Goal: Transaction & Acquisition: Book appointment/travel/reservation

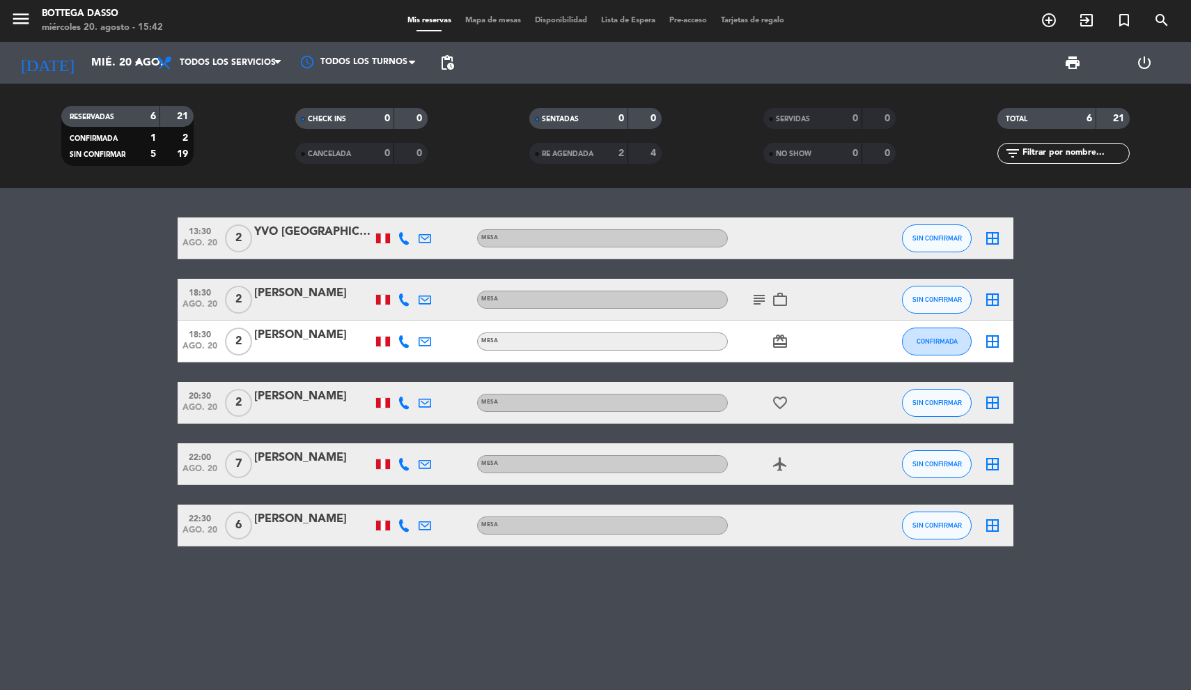
click at [34, 31] on span "menu" at bounding box center [25, 21] width 31 height 33
click at [28, 29] on icon "menu" at bounding box center [20, 18] width 21 height 21
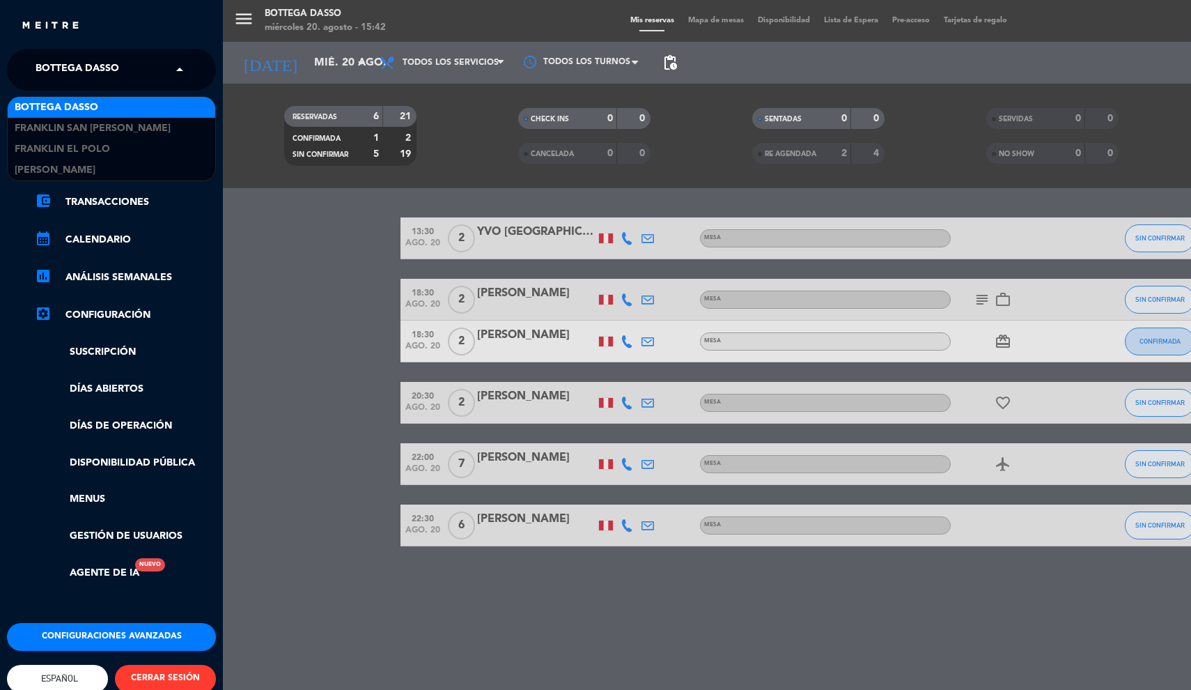
click at [81, 69] on span "Bottega Dasso" at bounding box center [78, 69] width 84 height 29
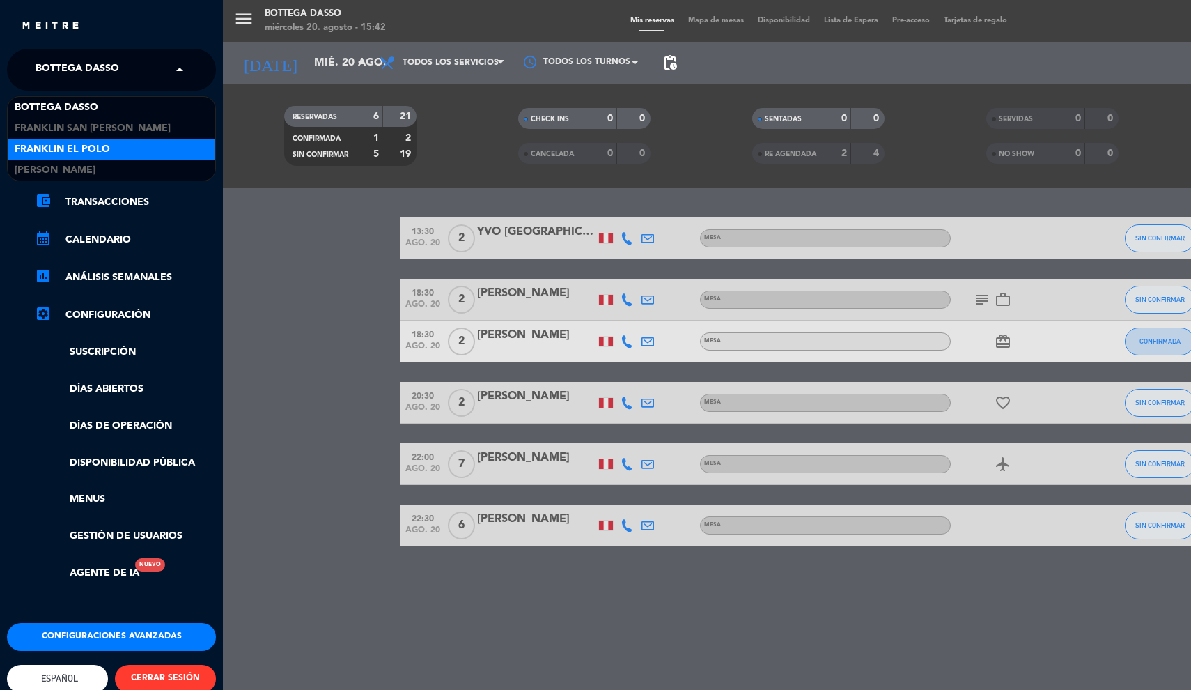
click at [85, 153] on span "Franklin El Polo" at bounding box center [62, 149] width 95 height 16
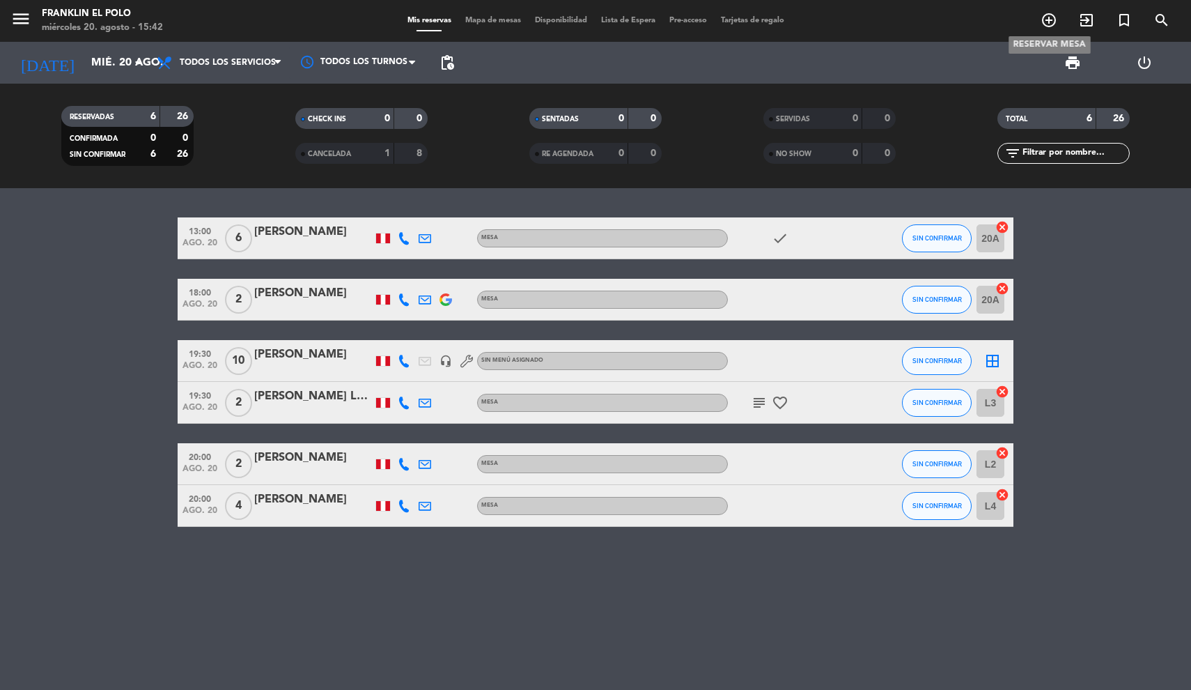
click at [1052, 24] on icon "add_circle_outline" at bounding box center [1049, 20] width 17 height 17
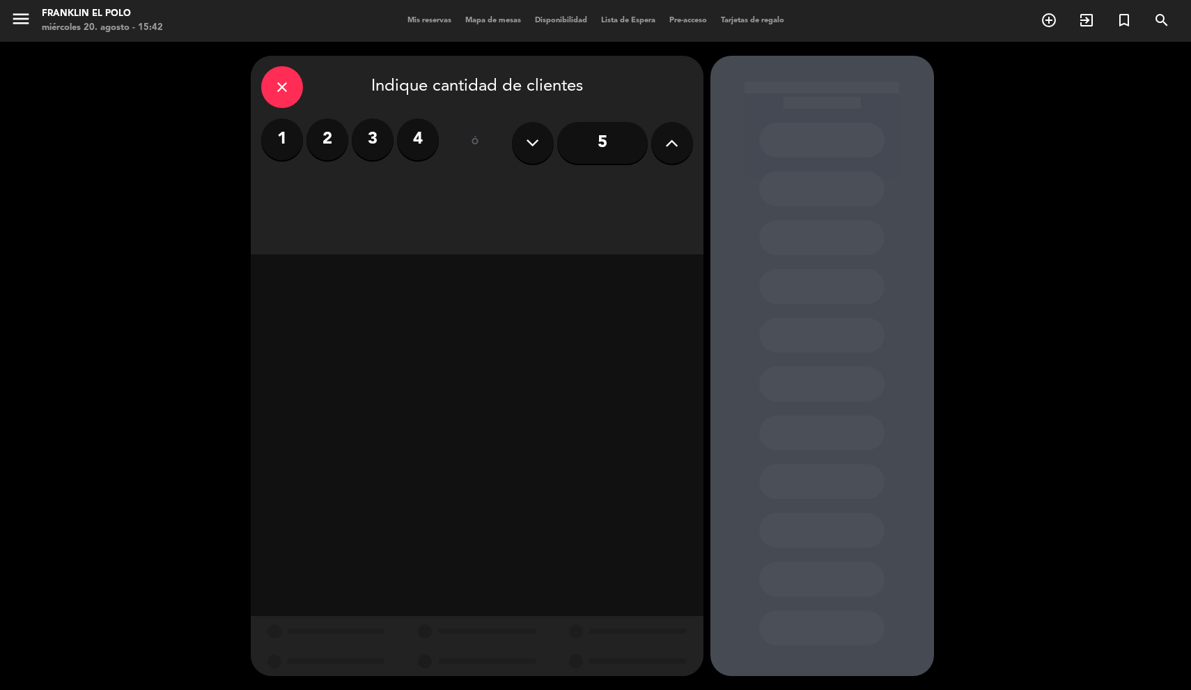
click at [668, 148] on icon at bounding box center [671, 142] width 13 height 21
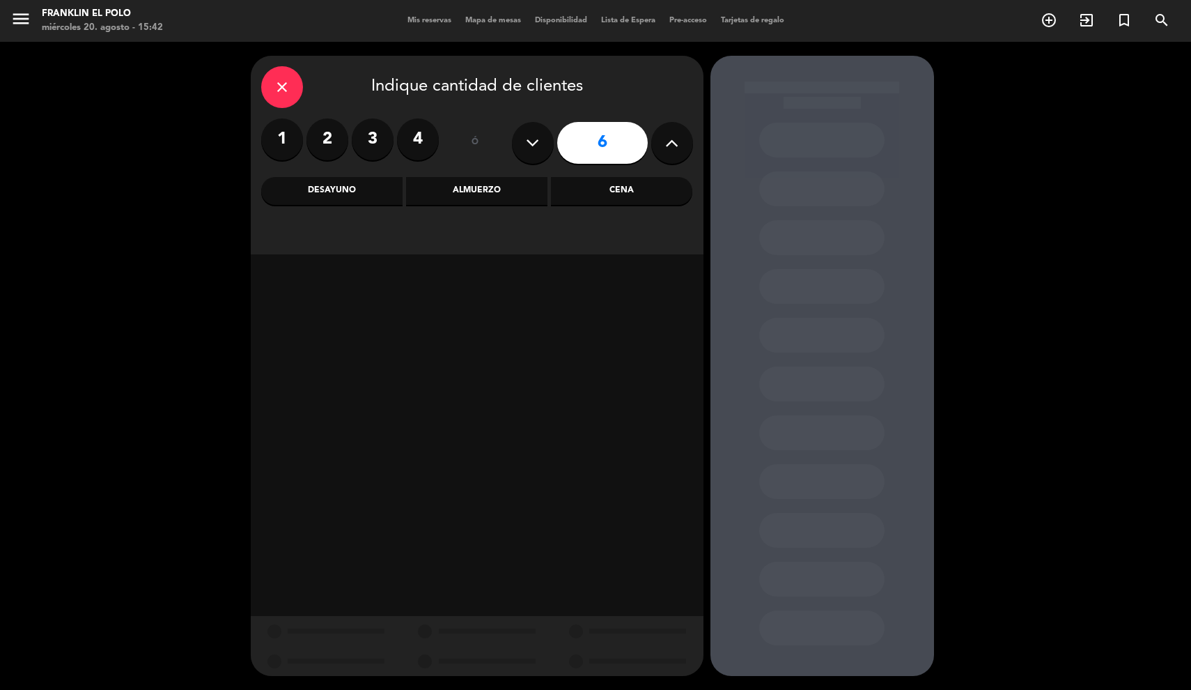
click at [668, 148] on icon at bounding box center [671, 142] width 13 height 21
type input "8"
click at [625, 191] on div "Cena" at bounding box center [621, 191] width 141 height 28
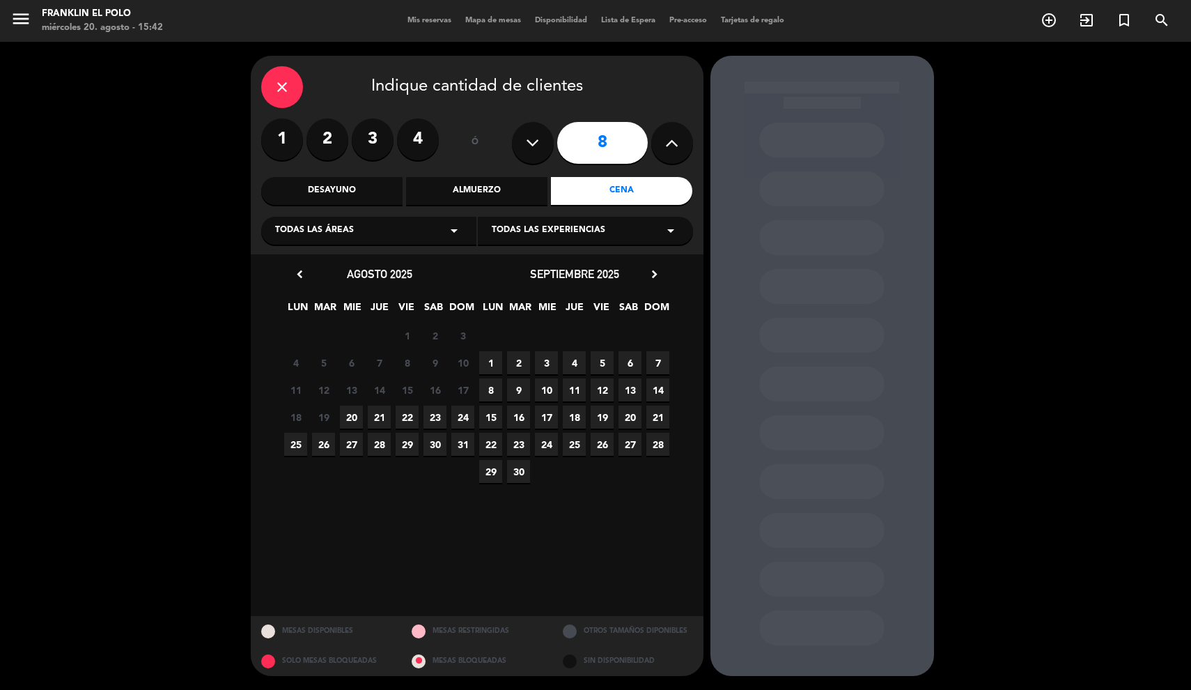
click at [359, 413] on span "20" at bounding box center [351, 417] width 23 height 23
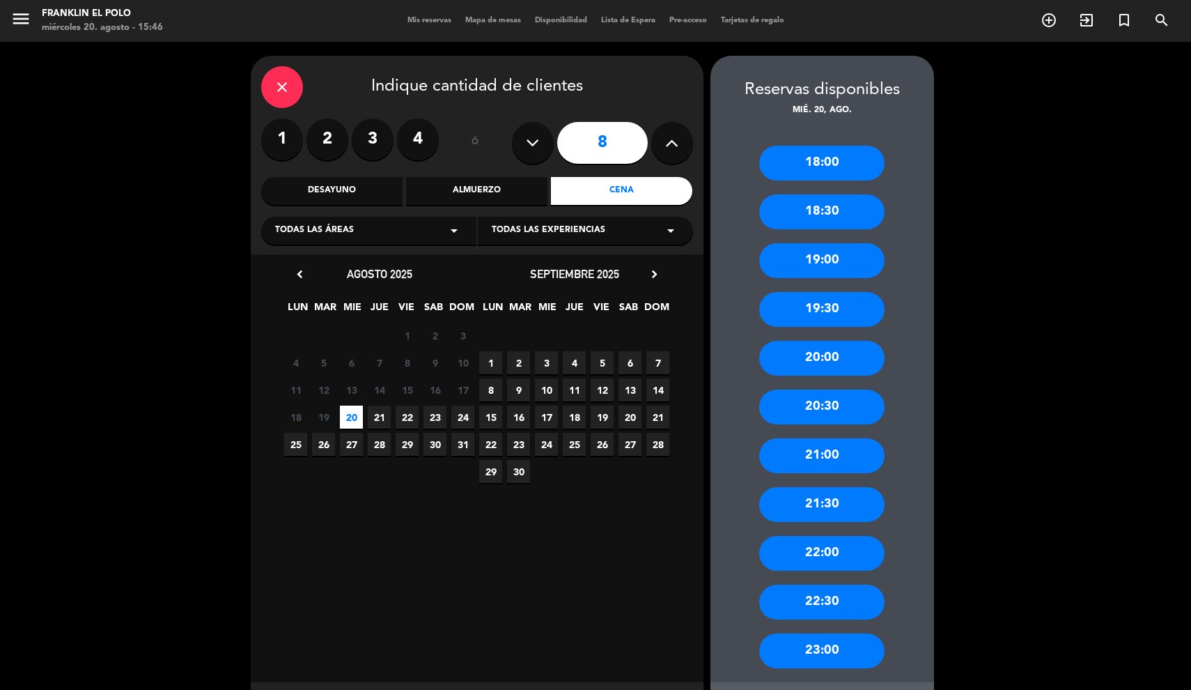
click at [854, 405] on div "20:30" at bounding box center [821, 406] width 125 height 35
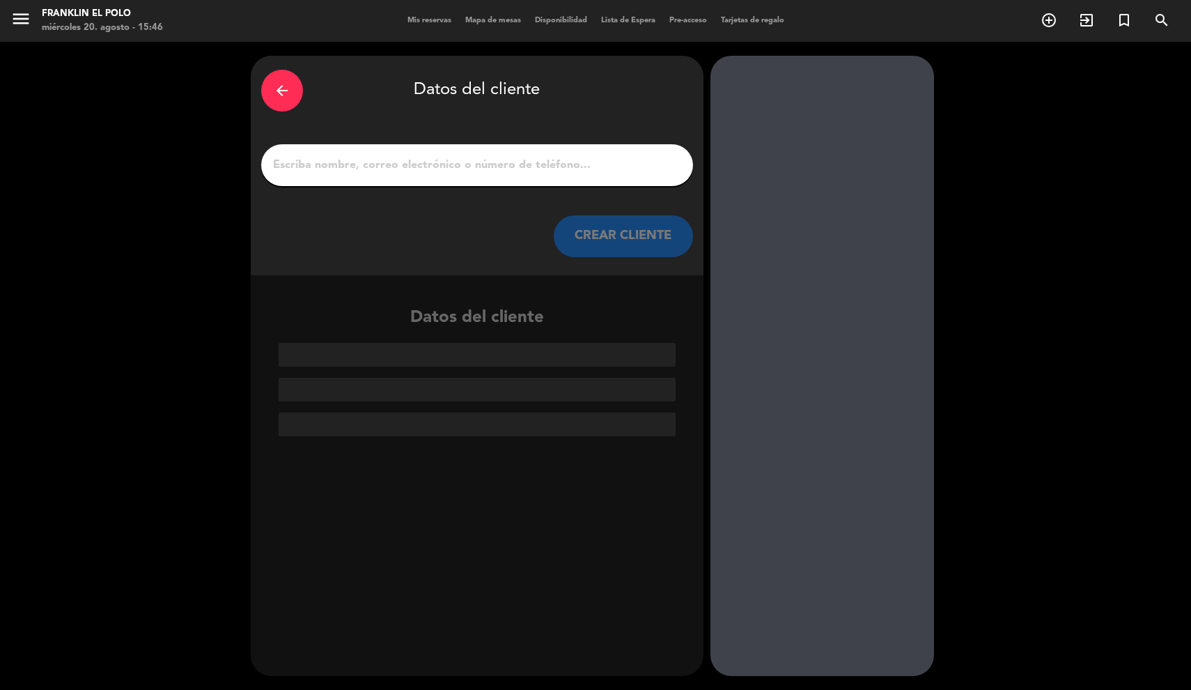
click at [487, 171] on input "1" at bounding box center [477, 165] width 411 height 20
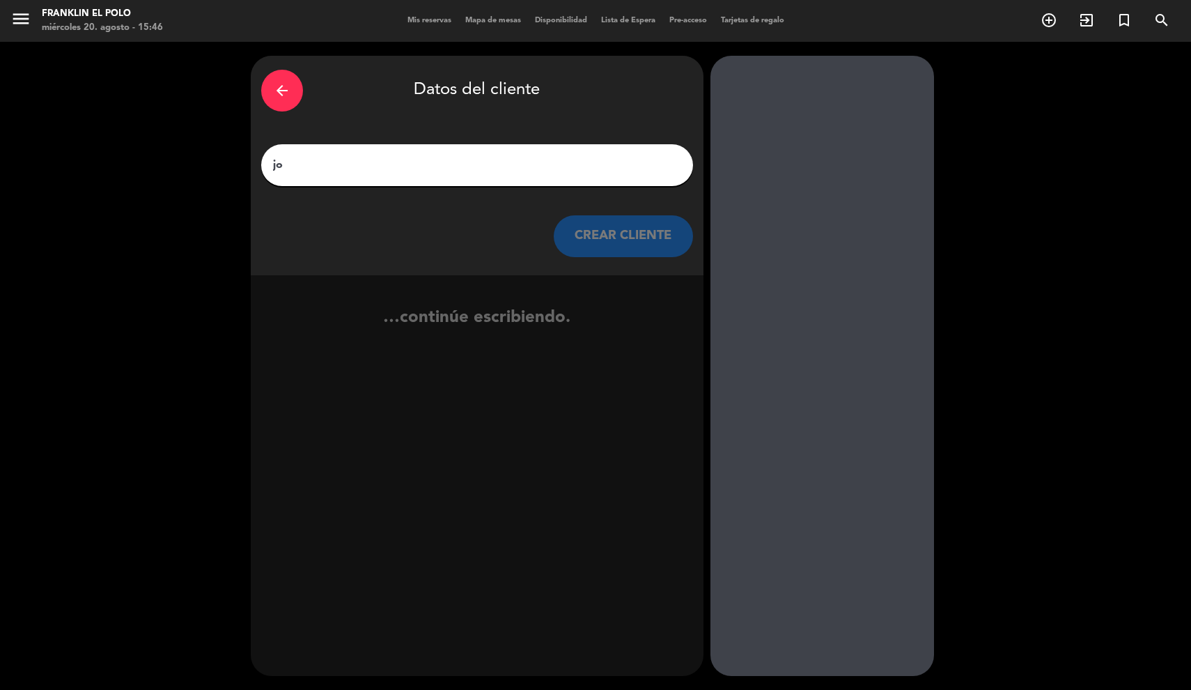
type input "j"
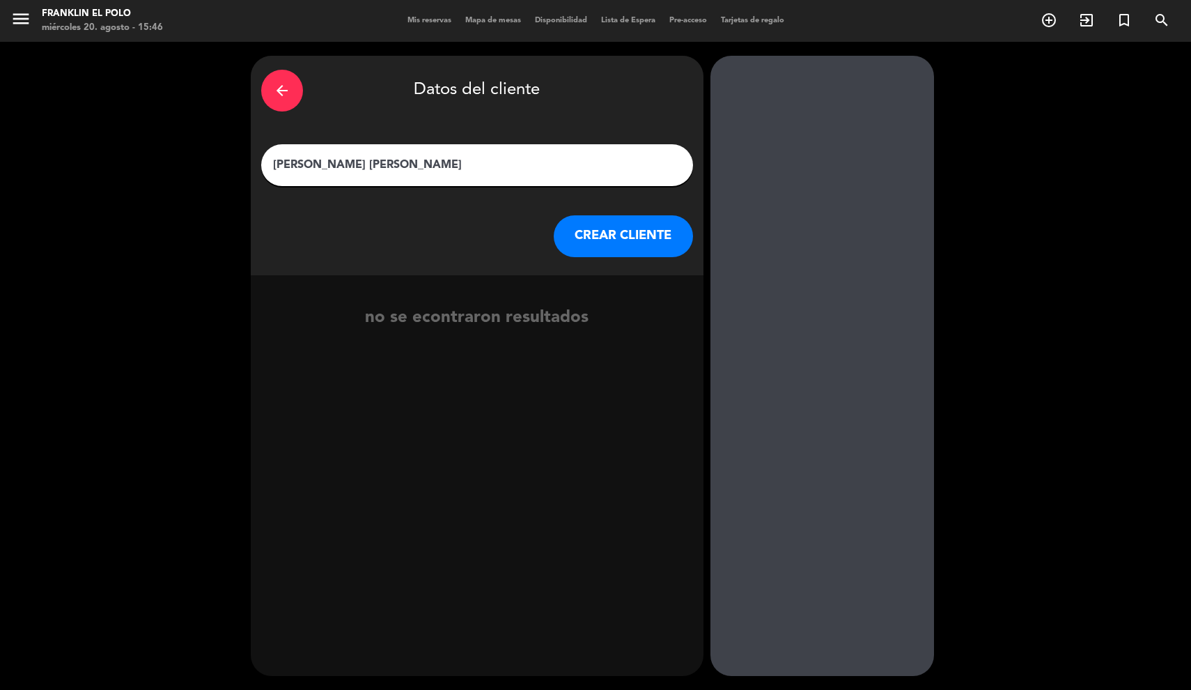
type input "[PERSON_NAME] [PERSON_NAME]"
click at [610, 242] on button "CREAR CLIENTE" at bounding box center [623, 236] width 139 height 42
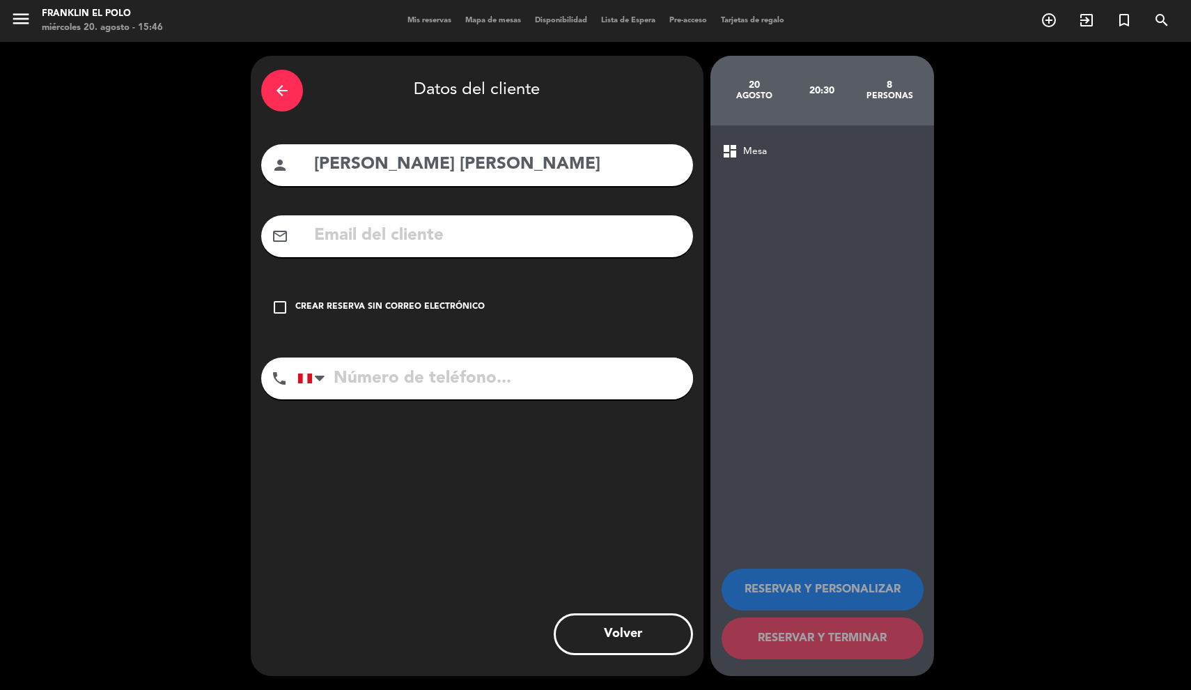
click at [415, 302] on div "Crear reserva sin correo electrónico" at bounding box center [390, 307] width 190 height 14
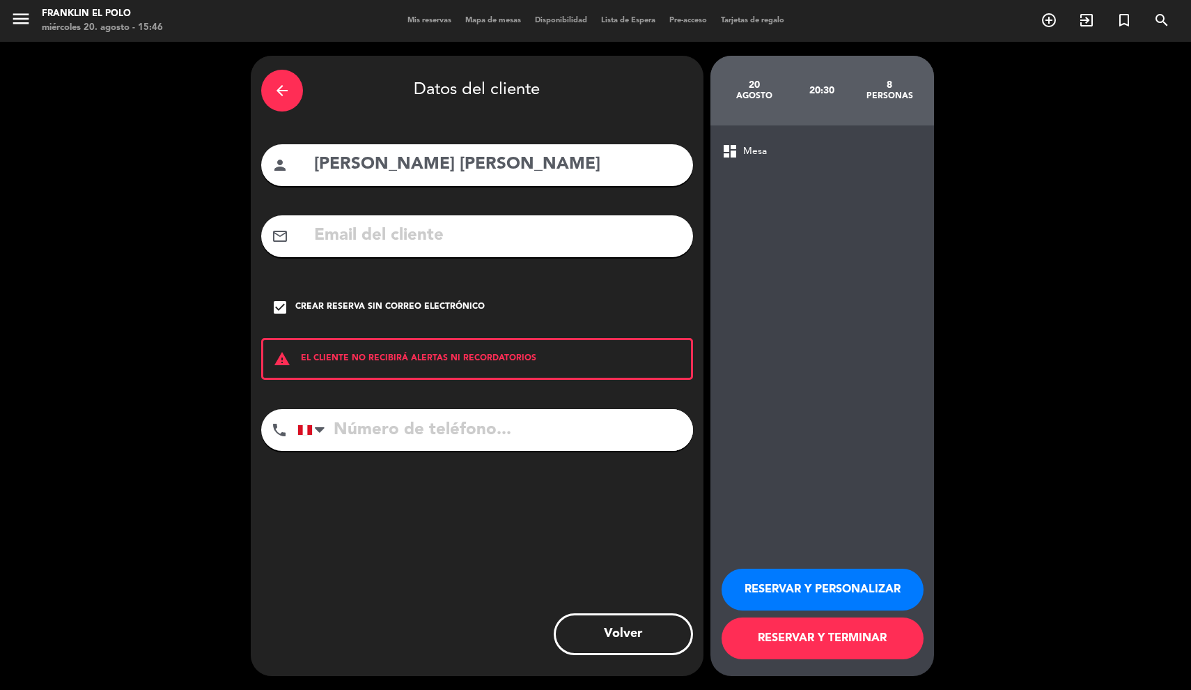
click at [385, 424] on input "tel" at bounding box center [496, 430] width 396 height 42
type input "912 931 745"
click at [787, 585] on button "RESERVAR Y PERSONALIZAR" at bounding box center [823, 590] width 202 height 42
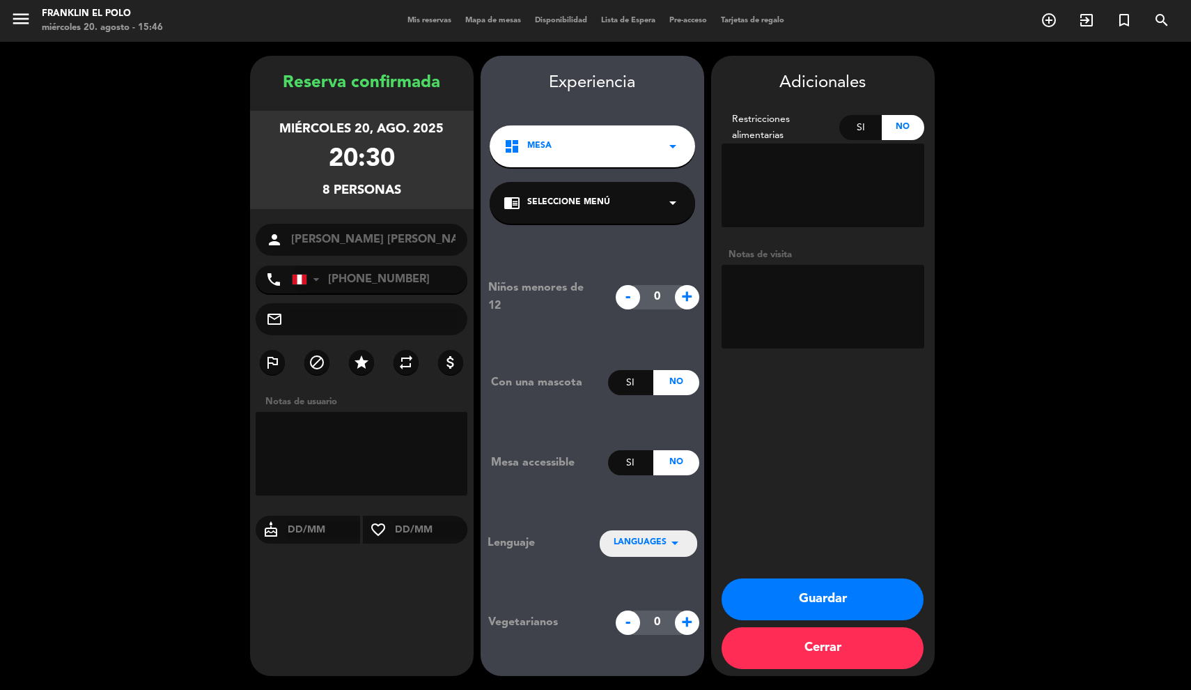
click at [784, 298] on textarea at bounding box center [823, 307] width 203 height 84
type textarea "es cumpleaños de su esposa [PERSON_NAME], salón en mesas entre la 32 a 36"
click at [840, 602] on button "Guardar" at bounding box center [823, 599] width 202 height 42
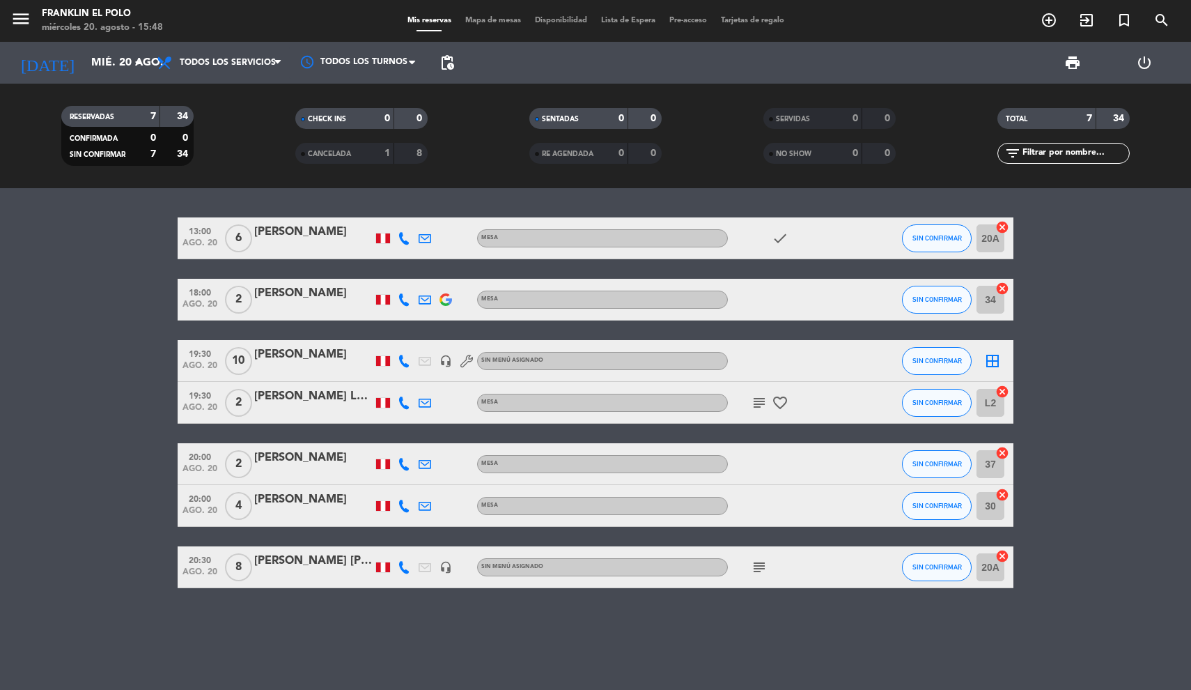
click at [410, 568] on icon at bounding box center [404, 567] width 13 height 13
click at [385, 543] on span "Copiar" at bounding box center [396, 543] width 29 height 15
